Goal: Task Accomplishment & Management: Complete application form

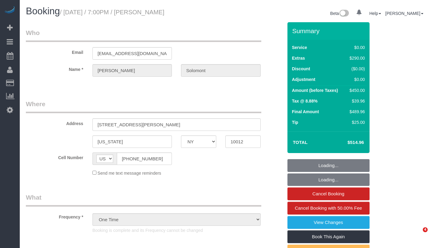
select select "NY"
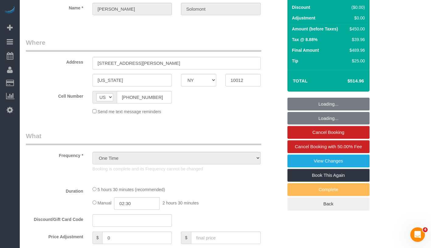
scroll to position [191, 0]
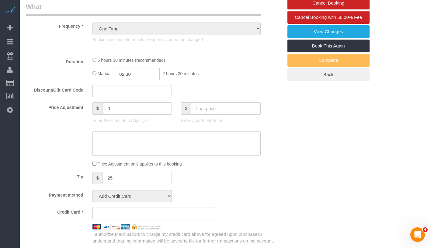
select select "number:56"
select select "number:90"
select select "number:15"
select select "number:7"
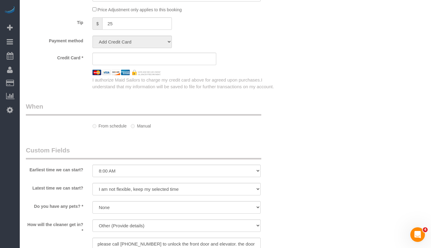
select select "spot1"
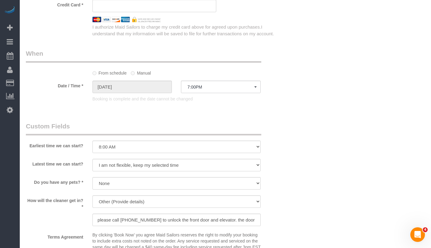
select select "object:1445"
select select "string:stripe-pm_1S4eHK4VGloSiKo768nkC31s"
select select "1"
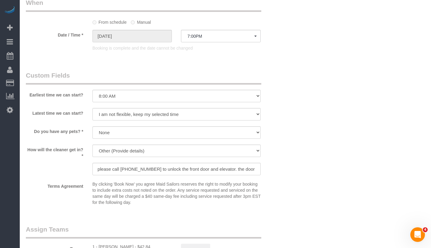
select select "1"
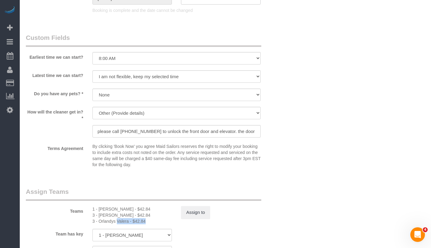
drag, startPoint x: 99, startPoint y: 221, endPoint x: 129, endPoint y: 221, distance: 30.1
click at [129, 221] on div "3 - Orlandys Valera - $42.84" at bounding box center [133, 221] width 80 height 6
copy div "Orlandys Valera"
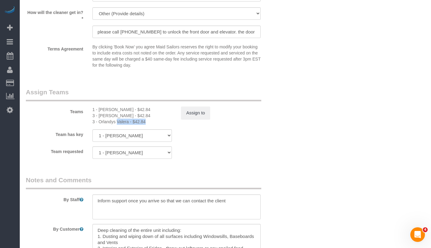
scroll to position [741, 0]
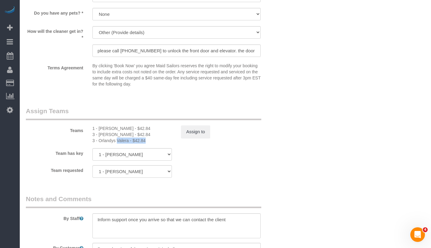
drag, startPoint x: 103, startPoint y: 132, endPoint x: 132, endPoint y: 133, distance: 29.2
click at [132, 133] on div "3 - [PERSON_NAME] - $42.84" at bounding box center [133, 135] width 80 height 6
copy div "[PERSON_NAME]"
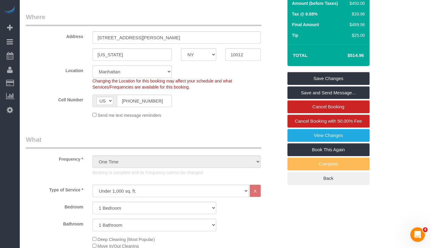
scroll to position [0, 0]
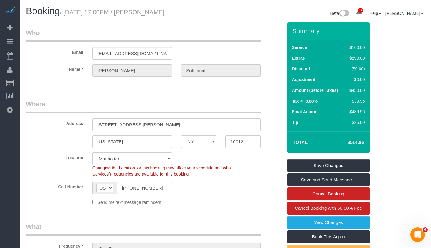
drag, startPoint x: 70, startPoint y: 13, endPoint x: 214, endPoint y: 13, distance: 144.3
click at [214, 13] on h1 "Booking / [DATE] / 7:00PM / [PERSON_NAME]" at bounding box center [123, 11] width 195 height 10
copy small "[DATE] / 7:00PM / [PERSON_NAME]"
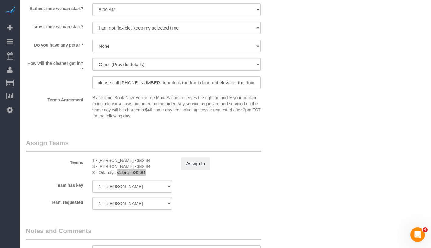
scroll to position [715, 0]
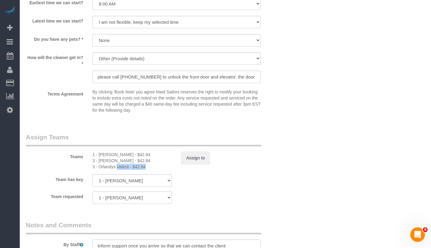
drag, startPoint x: 99, startPoint y: 155, endPoint x: 128, endPoint y: 155, distance: 29.5
click at [128, 155] on div "1 - [PERSON_NAME] - $42.84" at bounding box center [133, 155] width 80 height 6
copy div "[PERSON_NAME]"
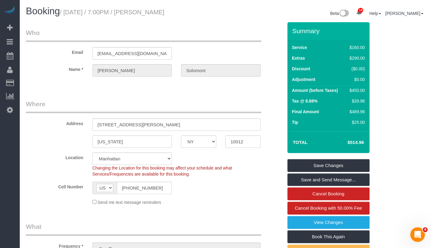
drag, startPoint x: 68, startPoint y: 14, endPoint x: 210, endPoint y: 12, distance: 142.2
click at [210, 12] on h1 "Booking / [DATE] / 7:00PM / [PERSON_NAME]" at bounding box center [123, 11] width 195 height 10
copy small "[DATE] / 7:00PM / [PERSON_NAME]"
